Goal: Task Accomplishment & Management: Use online tool/utility

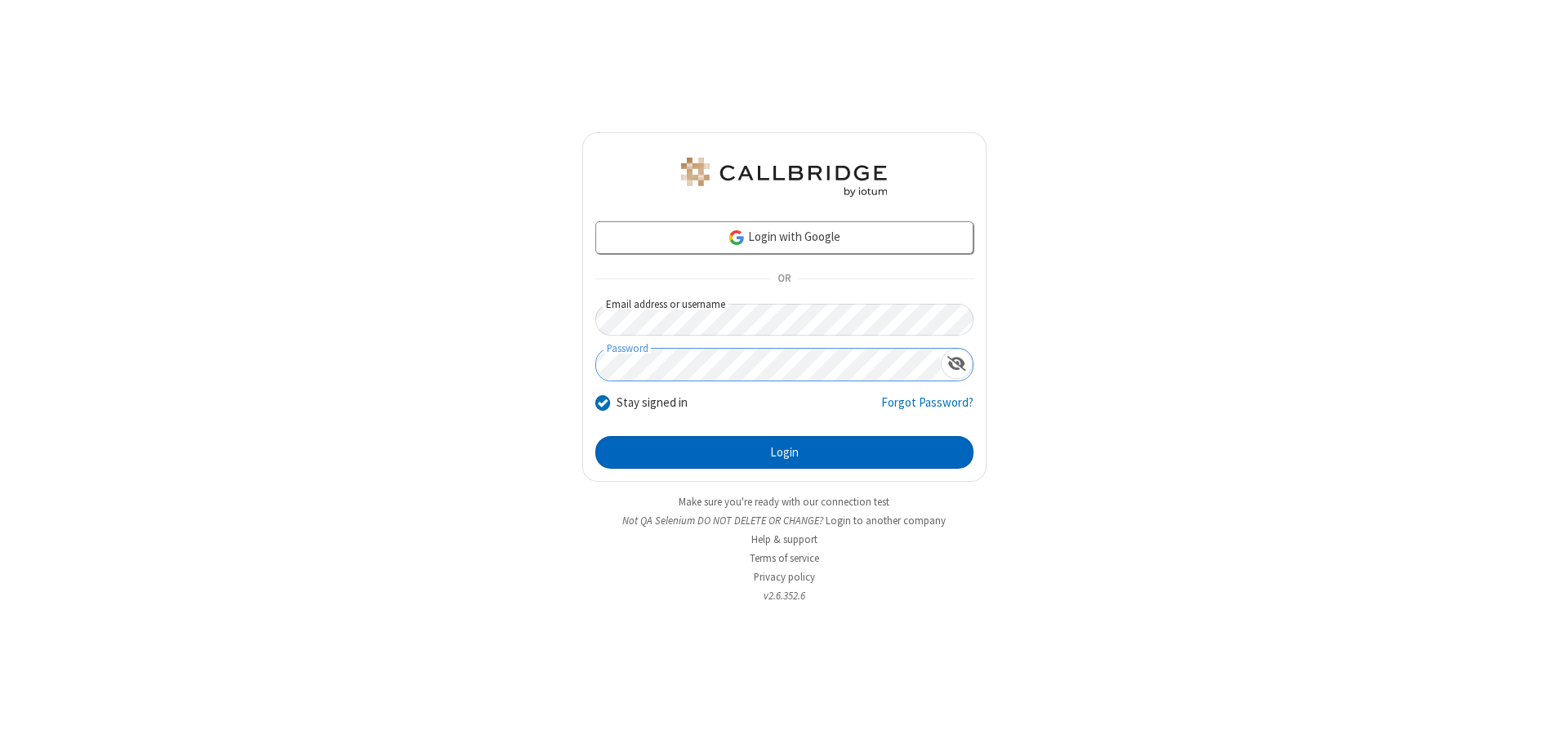
click at [784, 452] on button "Login" at bounding box center [784, 452] width 378 height 33
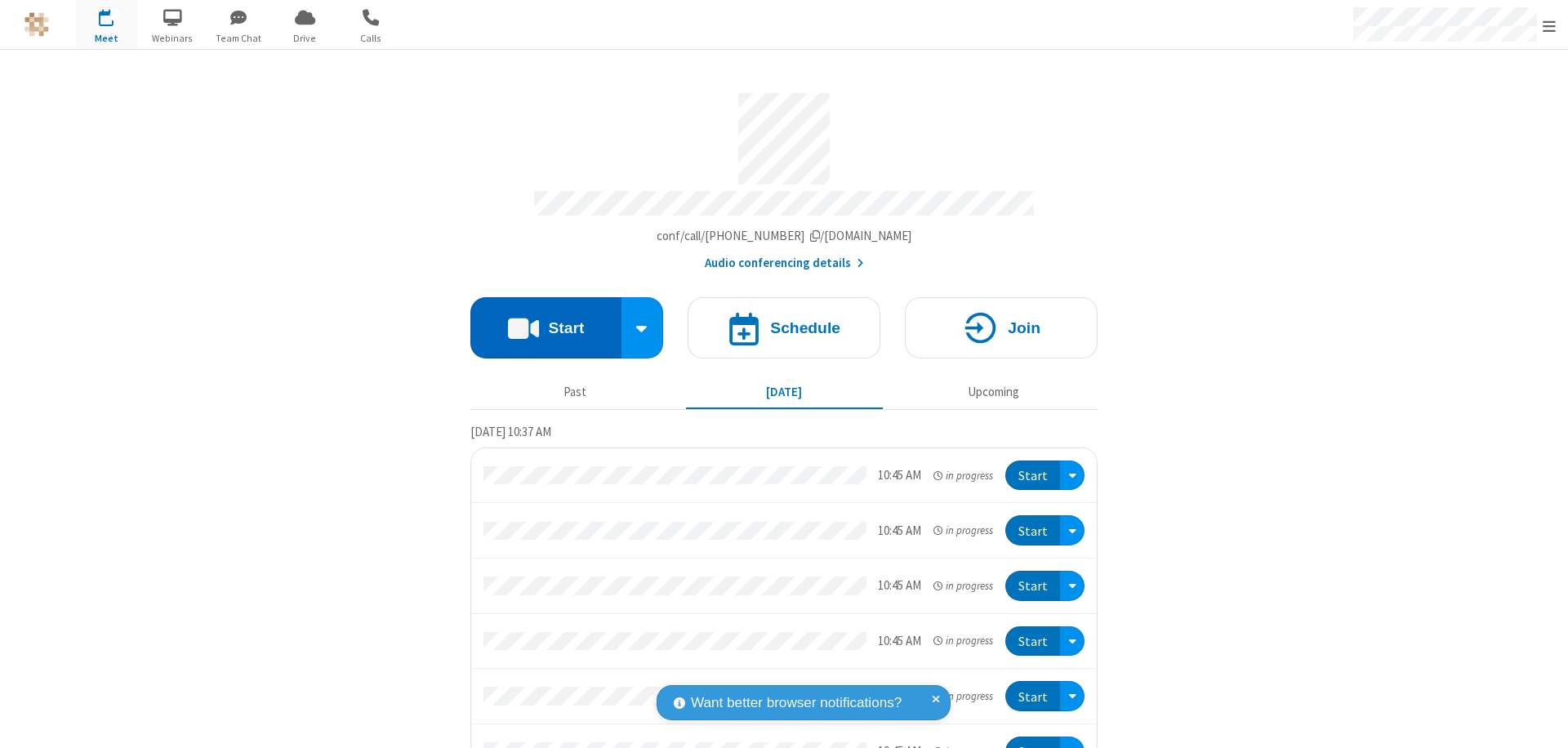
click at [539, 320] on button "Start" at bounding box center [546, 328] width 151 height 61
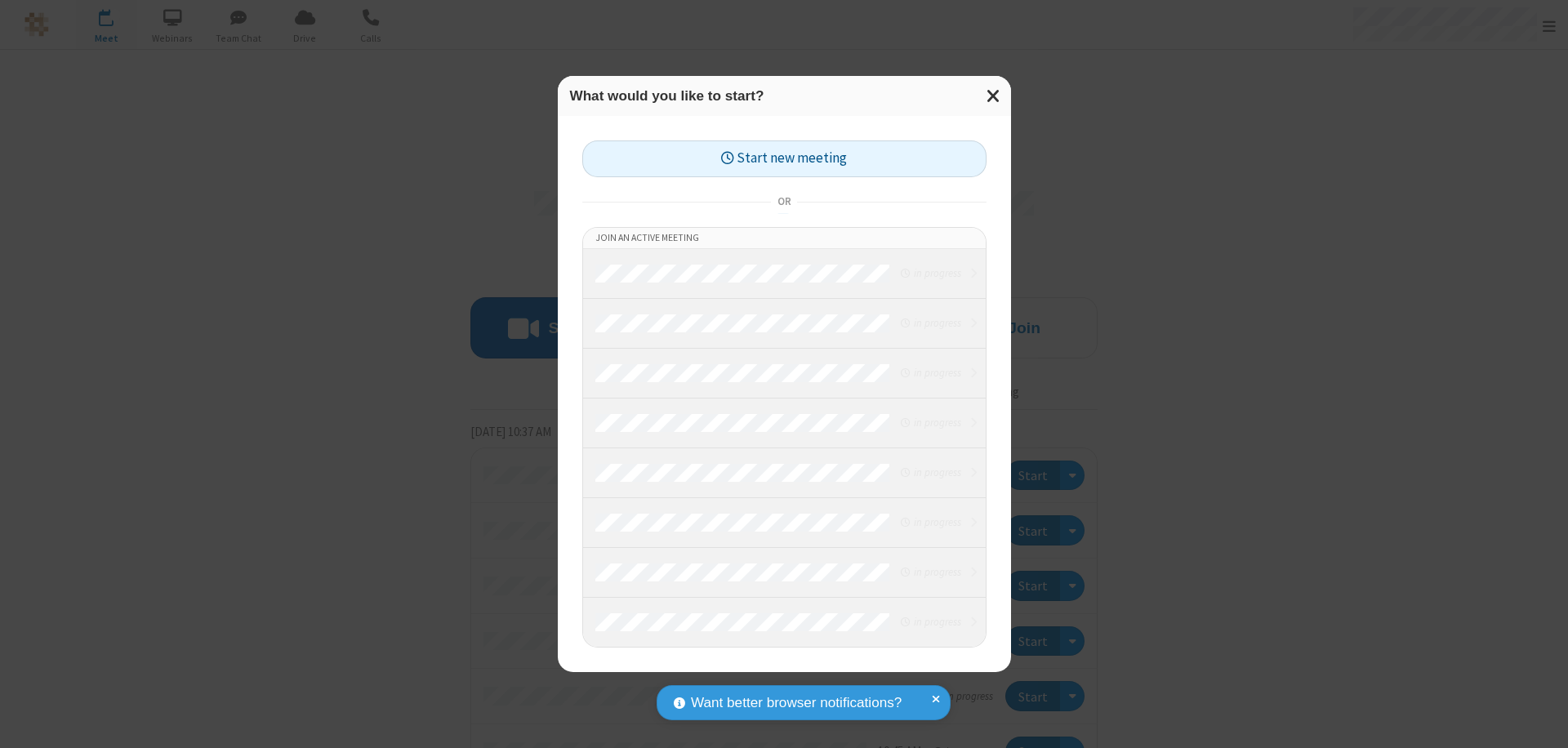
click at [784, 158] on button "Start new meeting" at bounding box center [784, 159] width 404 height 37
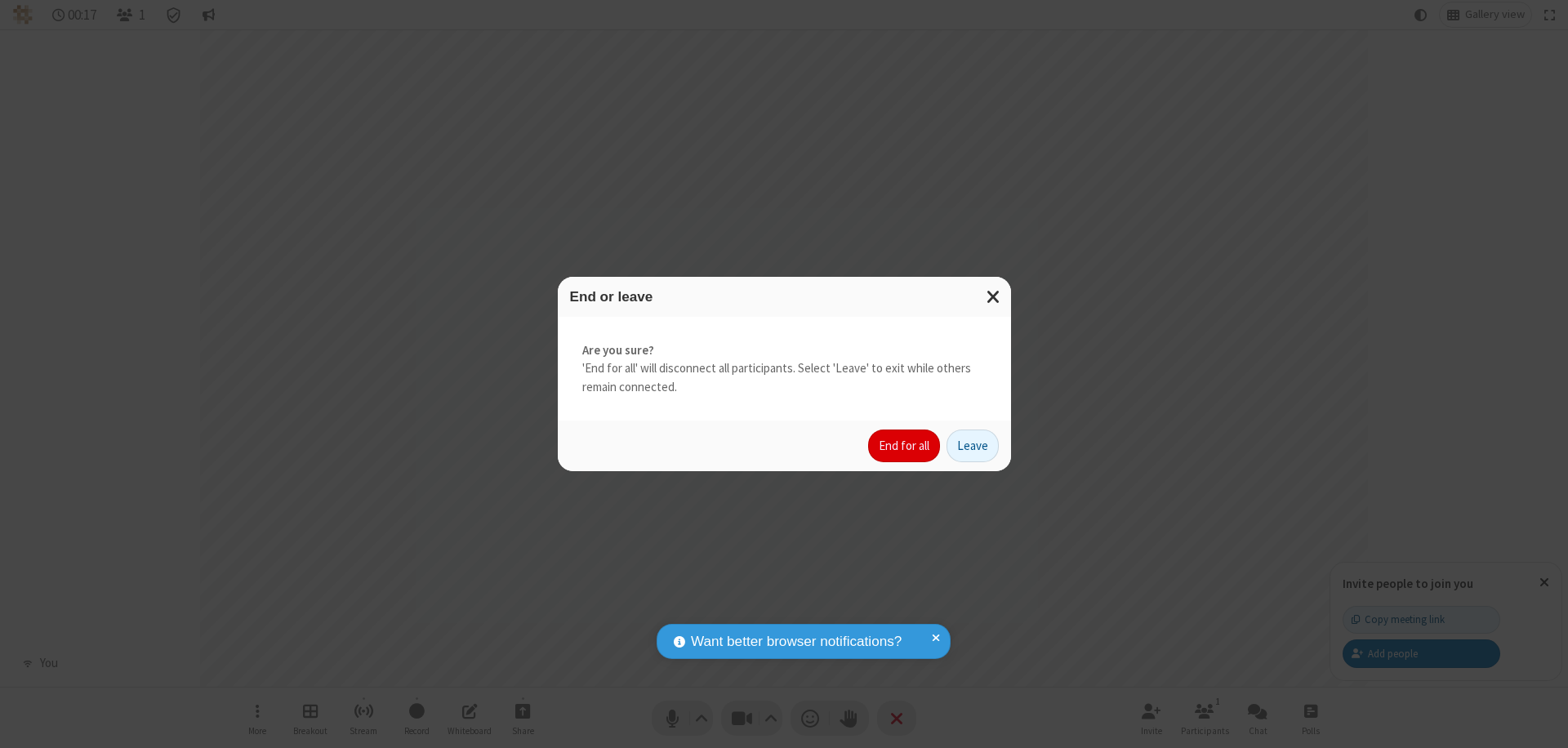
click at [905, 446] on button "End for all" at bounding box center [904, 445] width 72 height 33
